Goal: Task Accomplishment & Management: Use online tool/utility

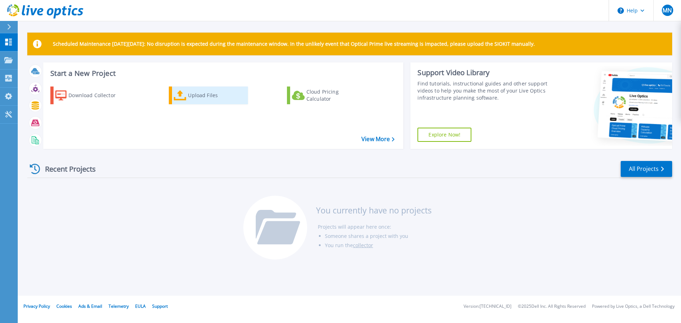
click at [194, 94] on div "Upload Files" at bounding box center [216, 95] width 57 height 14
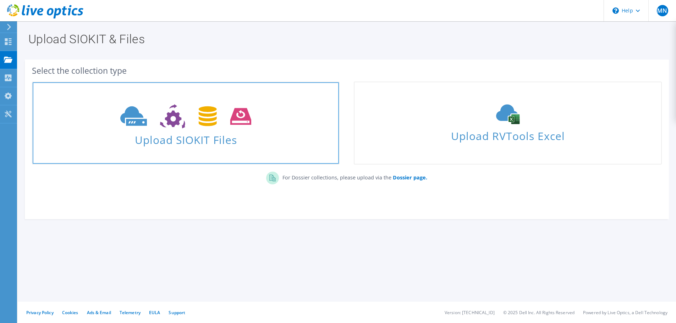
click at [206, 134] on span "Upload SIOKIT Files" at bounding box center [186, 137] width 306 height 15
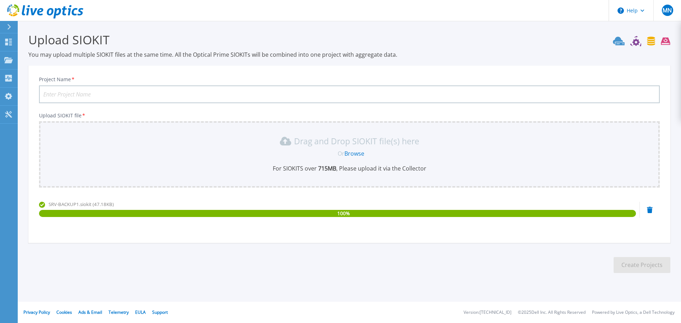
click at [171, 95] on input "Project Name *" at bounding box center [349, 94] width 621 height 18
type input "09-2025-Backup"
click at [643, 268] on button "Create Projects" at bounding box center [642, 265] width 57 height 16
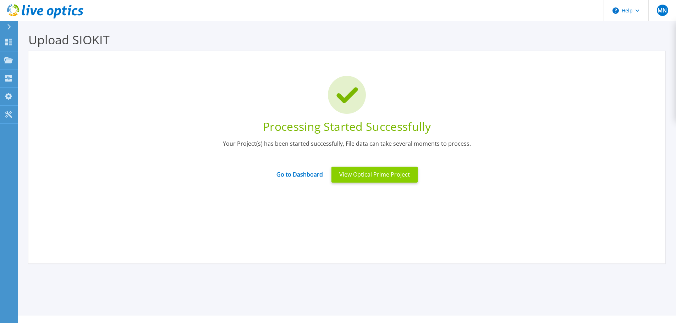
click at [391, 175] on button "View Optical Prime Project" at bounding box center [374, 175] width 86 height 16
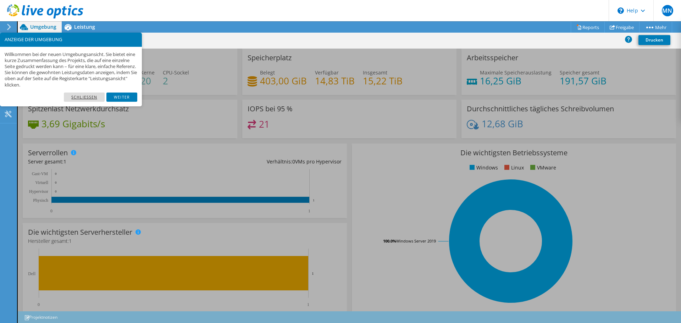
click at [87, 99] on link "Schließen" at bounding box center [84, 97] width 41 height 9
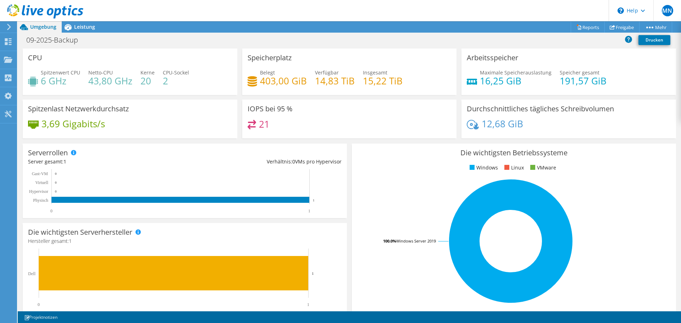
scroll to position [174, 0]
click at [85, 28] on span "Leistung" at bounding box center [84, 26] width 21 height 7
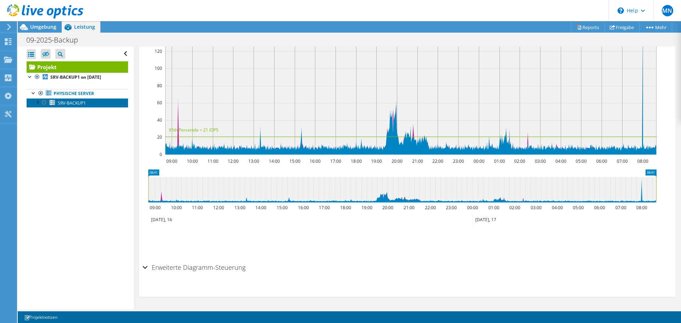
click at [73, 102] on span "SRV-BACKUP1" at bounding box center [72, 103] width 28 height 6
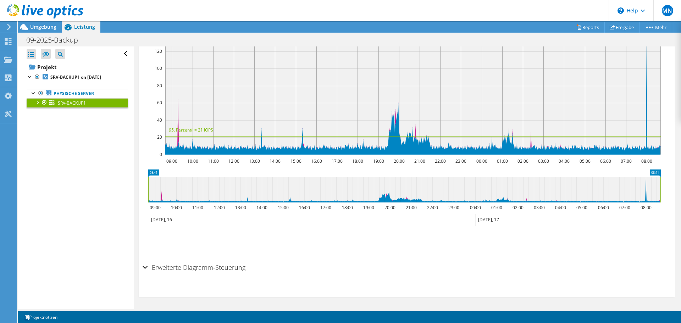
scroll to position [155, 0]
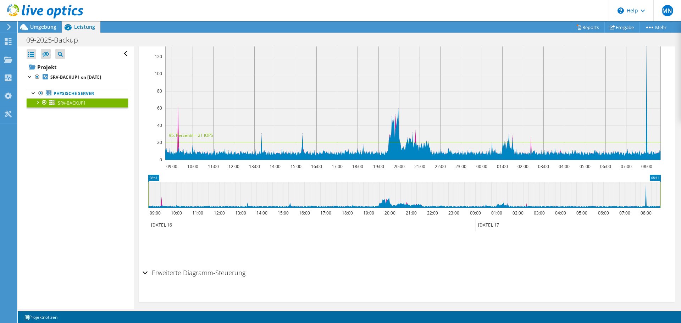
click at [143, 273] on div "Erweiterte Diagramm-Steuerung" at bounding box center [407, 273] width 529 height 15
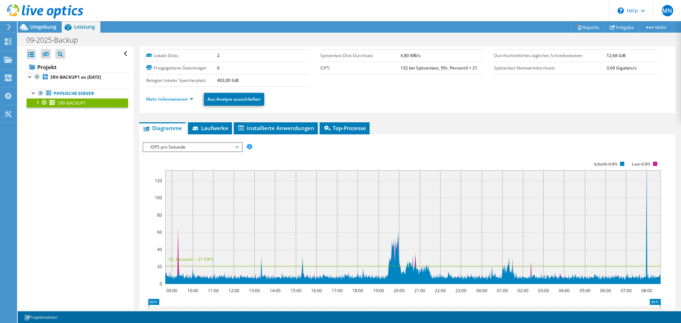
scroll to position [24, 0]
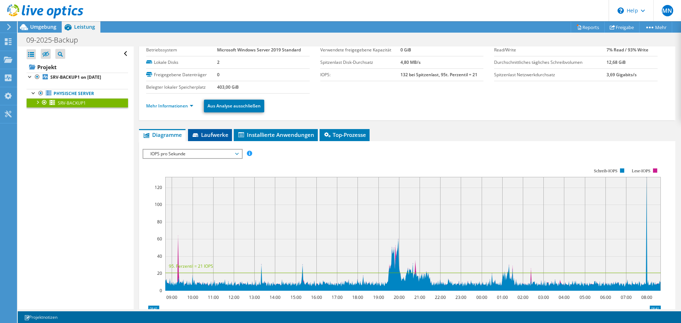
click at [212, 134] on span "Laufwerke" at bounding box center [210, 134] width 37 height 7
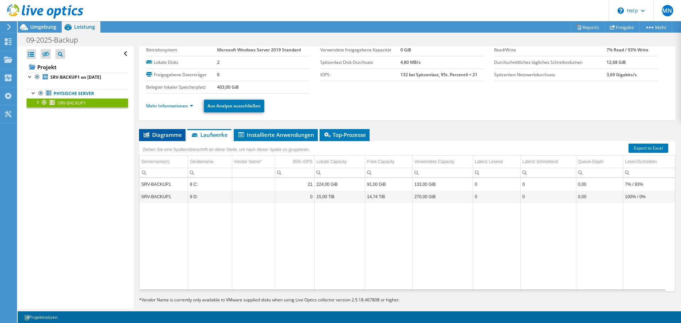
click at [165, 135] on span "Diagramme" at bounding box center [162, 134] width 39 height 7
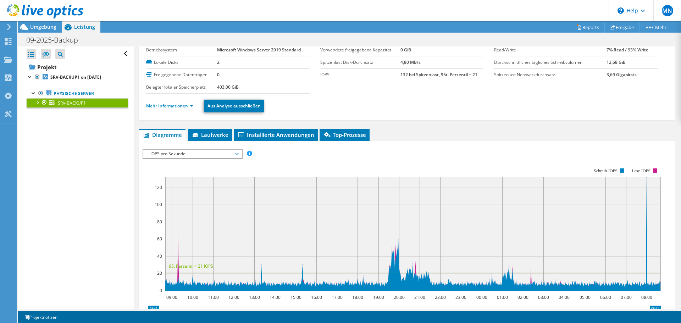
click at [198, 160] on rect at bounding box center [402, 230] width 518 height 142
click at [201, 156] on span "IOPS pro Sekunde" at bounding box center [192, 154] width 91 height 9
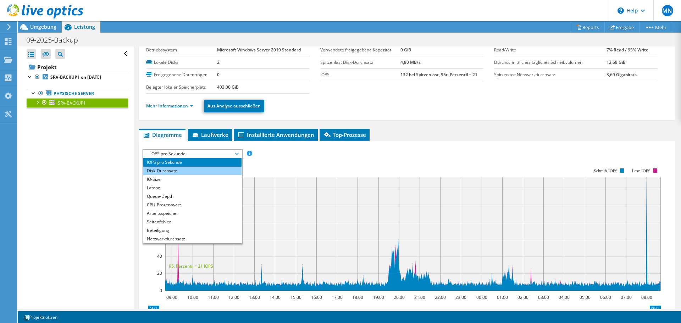
click at [197, 168] on li "Disk-Durchsatz" at bounding box center [192, 171] width 98 height 9
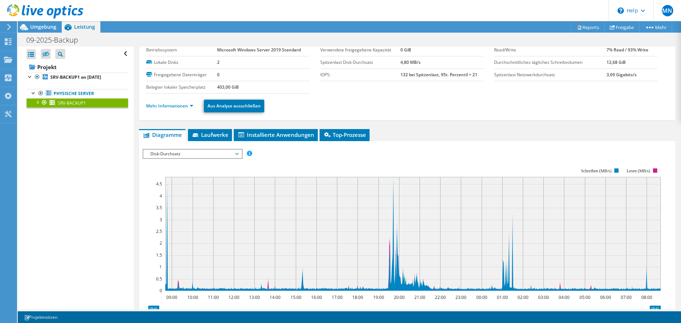
click at [201, 152] on span "Disk-Durchsatz" at bounding box center [192, 154] width 91 height 9
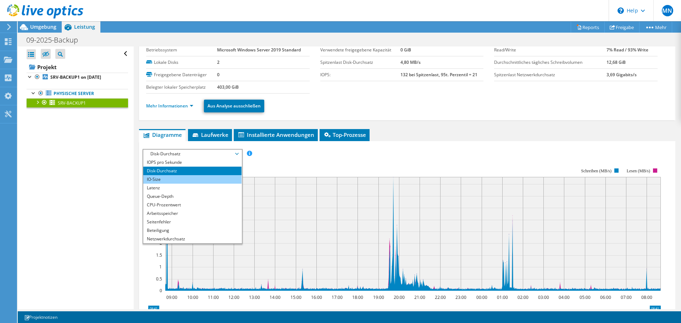
click at [195, 180] on li "IO-Size" at bounding box center [192, 179] width 98 height 9
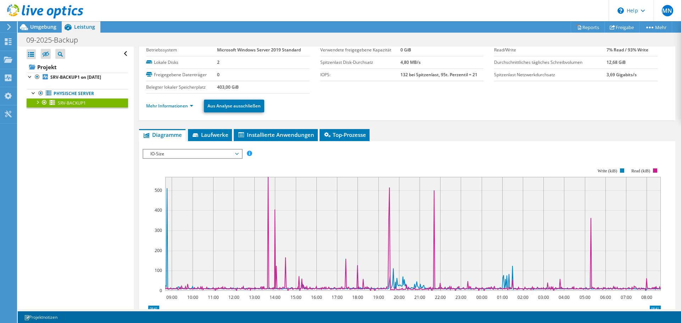
click at [198, 153] on span "IO-Size" at bounding box center [192, 154] width 91 height 9
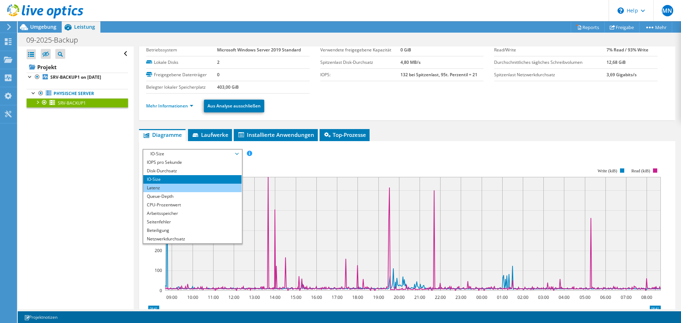
click at [192, 188] on li "Latenz" at bounding box center [192, 188] width 98 height 9
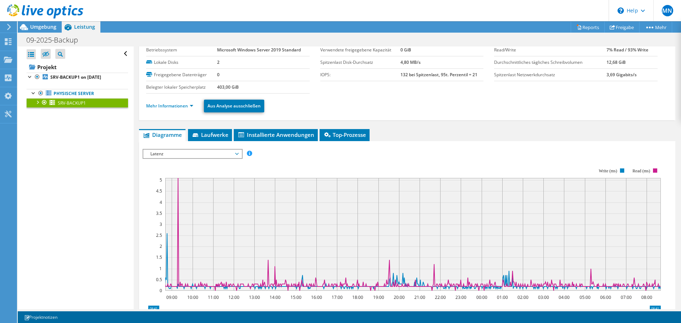
click at [196, 152] on span "Latenz" at bounding box center [192, 154] width 91 height 9
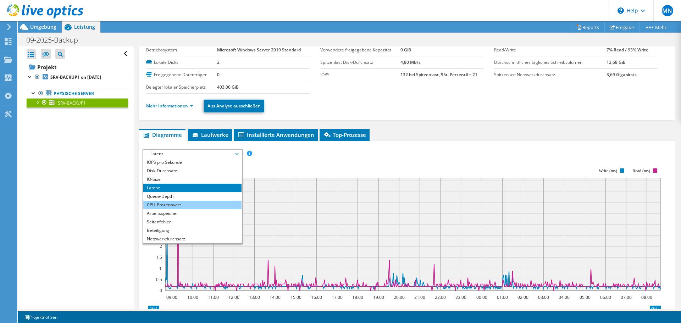
click at [207, 201] on li "CPU-Prozentwert" at bounding box center [192, 205] width 98 height 9
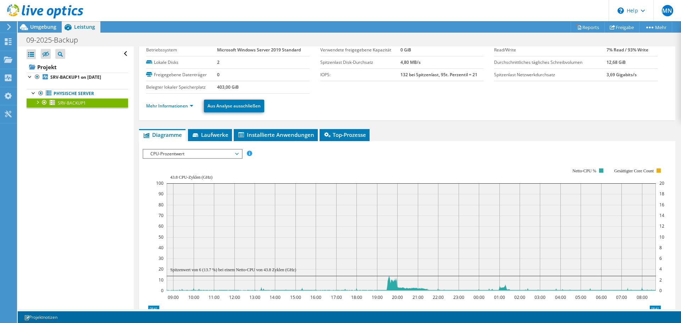
click at [203, 156] on span "CPU-Prozentwert" at bounding box center [192, 154] width 91 height 9
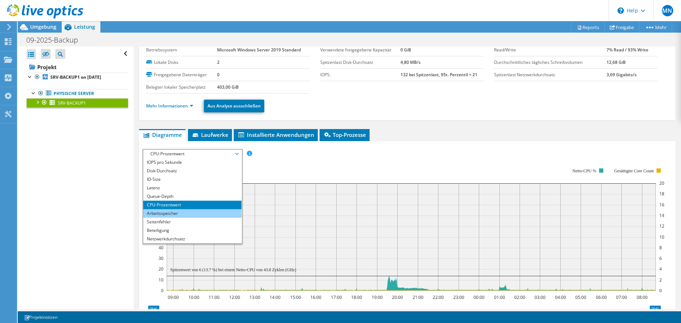
click at [198, 213] on li "Arbeitsspeicher" at bounding box center [192, 213] width 98 height 9
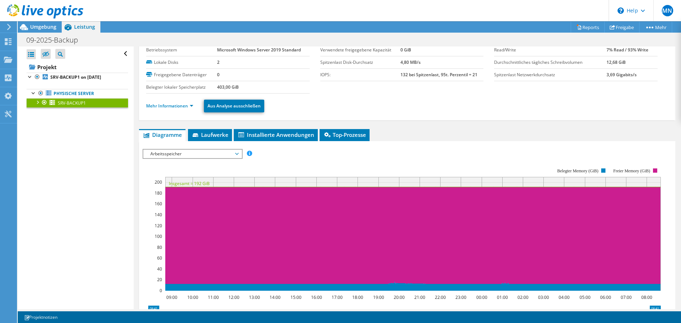
click at [195, 152] on span "Arbeitsspeicher" at bounding box center [192, 154] width 91 height 9
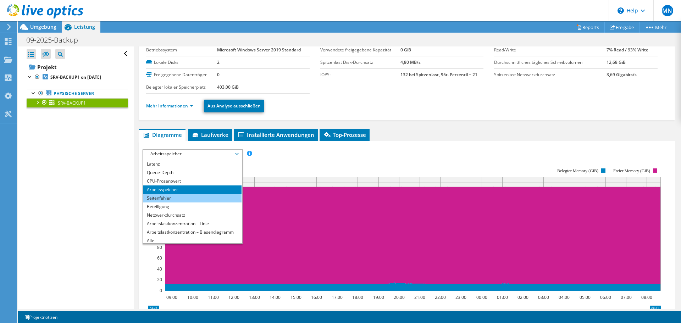
scroll to position [26, 0]
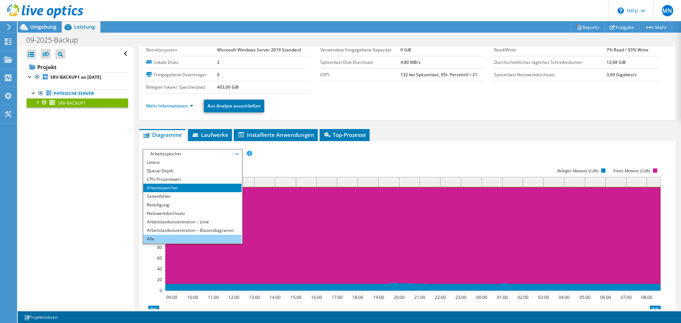
click at [173, 237] on li "Alle" at bounding box center [192, 239] width 98 height 9
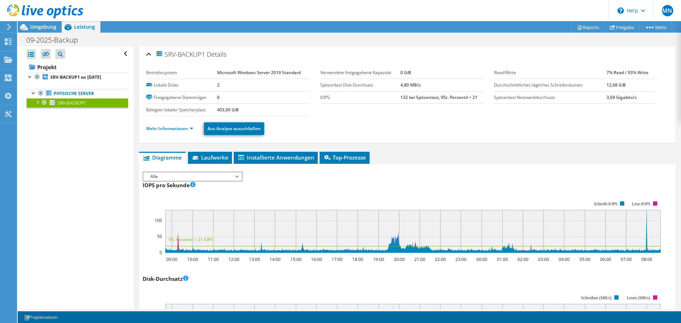
scroll to position [0, 0]
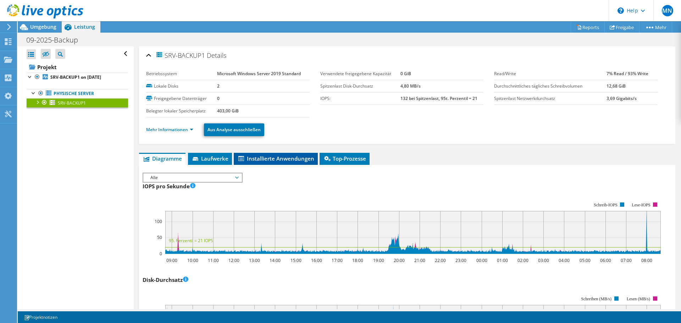
click at [284, 161] on span "Installierte Anwendungen" at bounding box center [275, 158] width 77 height 7
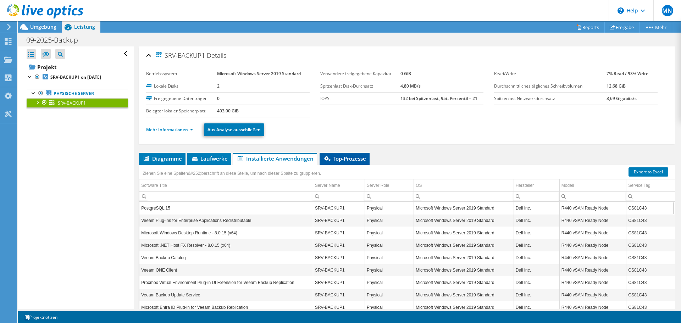
click at [349, 160] on span "Top-Prozesse" at bounding box center [344, 158] width 43 height 7
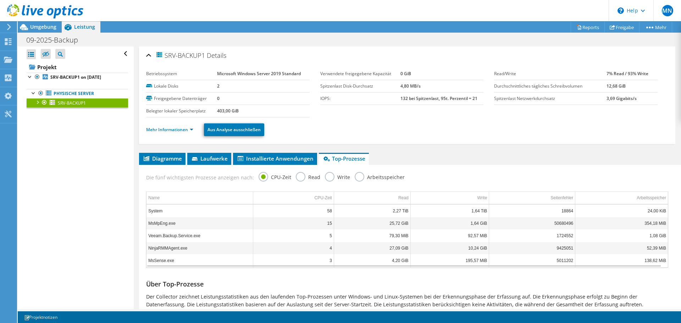
click at [270, 221] on td "15" at bounding box center [293, 223] width 81 height 12
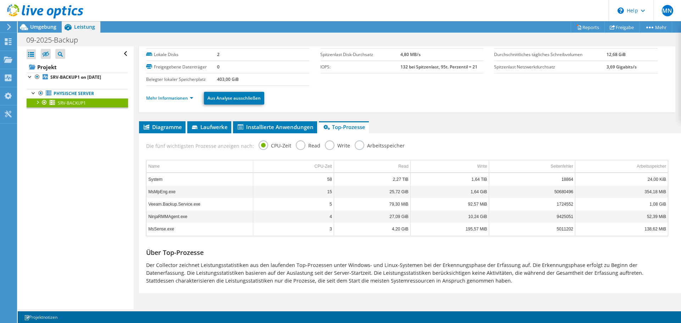
scroll to position [33, 0]
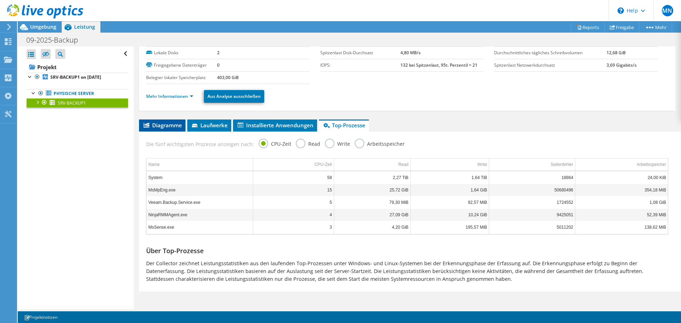
click at [168, 126] on span "Diagramme" at bounding box center [162, 125] width 39 height 7
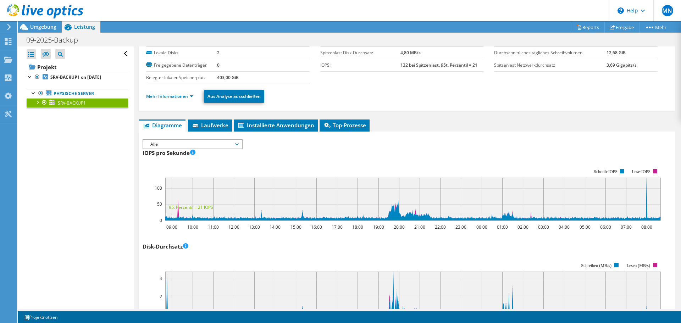
scroll to position [0, 0]
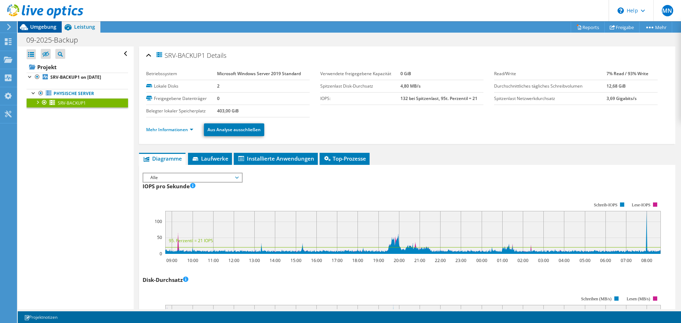
click at [42, 25] on span "Umgebung" at bounding box center [43, 26] width 26 height 7
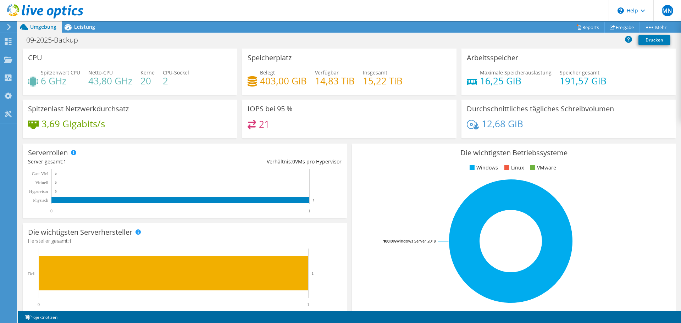
click at [45, 6] on icon at bounding box center [45, 11] width 76 height 15
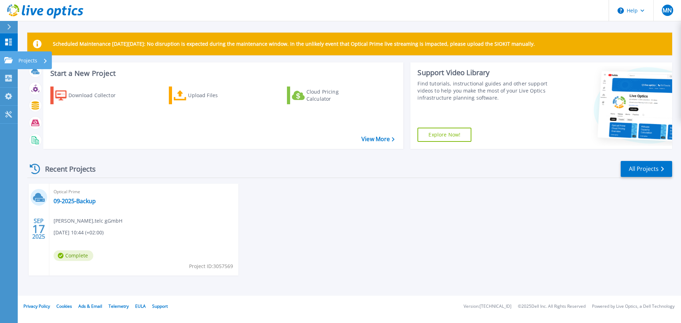
click at [30, 62] on p "Projects" at bounding box center [27, 60] width 19 height 18
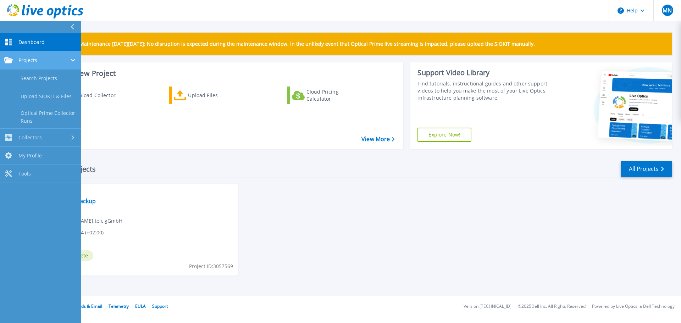
click at [50, 61] on div "Projects" at bounding box center [40, 60] width 72 height 6
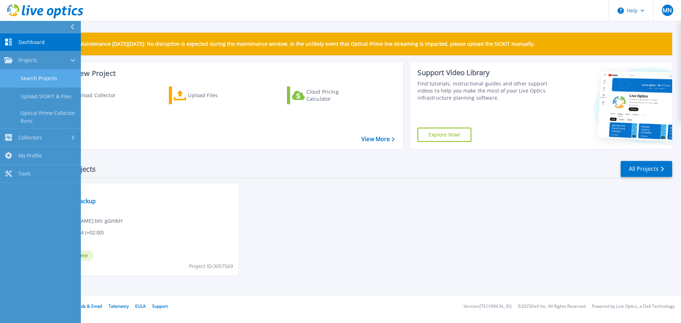
click at [43, 78] on link "Search Projects" at bounding box center [40, 79] width 81 height 18
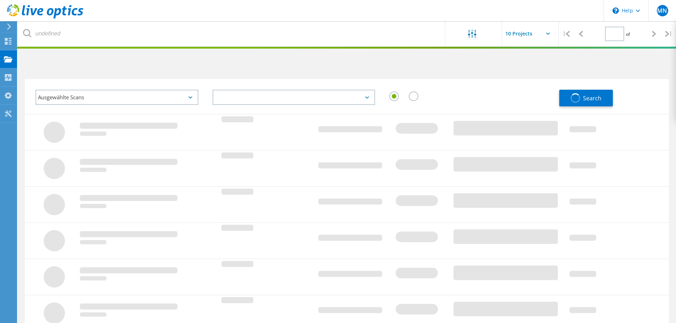
type input "1"
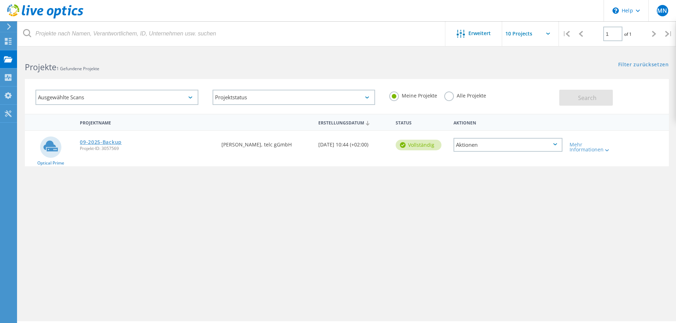
click at [111, 140] on link "09-2025-Backup" at bounding box center [101, 142] width 42 height 5
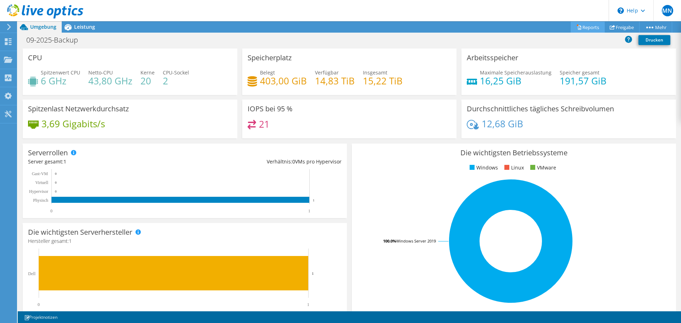
click at [576, 28] on icon at bounding box center [578, 26] width 5 height 5
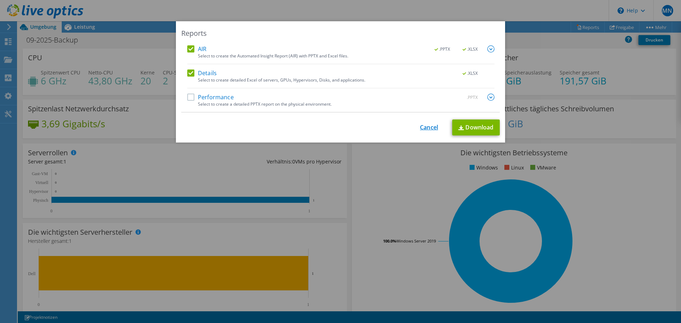
click at [425, 128] on link "Cancel" at bounding box center [429, 127] width 18 height 7
